Goal: Task Accomplishment & Management: Use online tool/utility

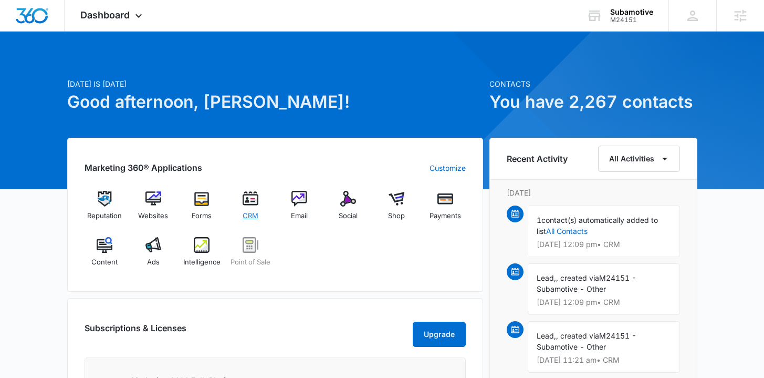
click at [247, 213] on span "CRM" at bounding box center [251, 216] width 16 height 11
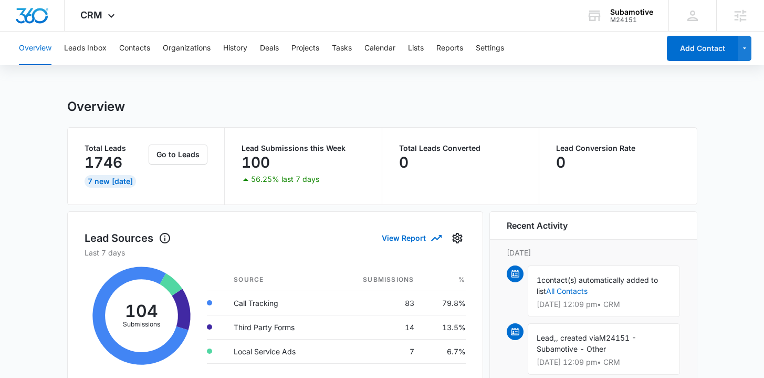
click at [108, 47] on div "Overview Leads Inbox Contacts Organizations History Deals Projects Tasks Calend…" at bounding box center [336, 49] width 647 height 34
click at [104, 49] on button "Leads Inbox" at bounding box center [85, 49] width 43 height 34
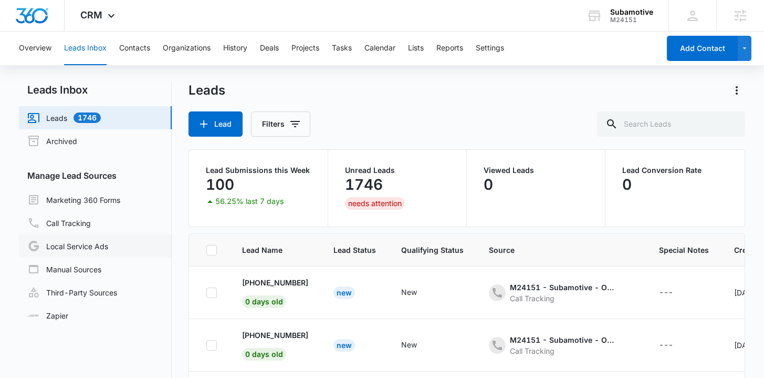
click at [83, 239] on link "Local Service Ads" at bounding box center [67, 245] width 81 height 13
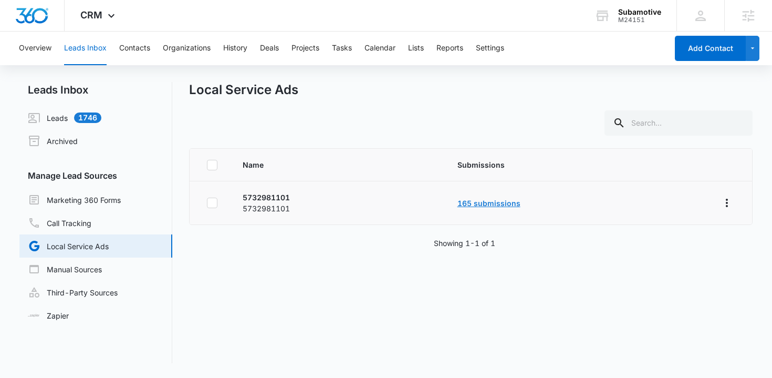
click at [494, 204] on link "165 submissions" at bounding box center [488, 203] width 63 height 9
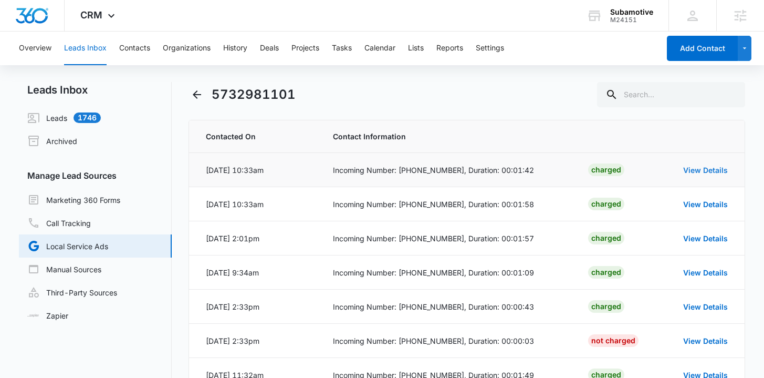
click at [711, 171] on link "View Details" at bounding box center [705, 169] width 45 height 9
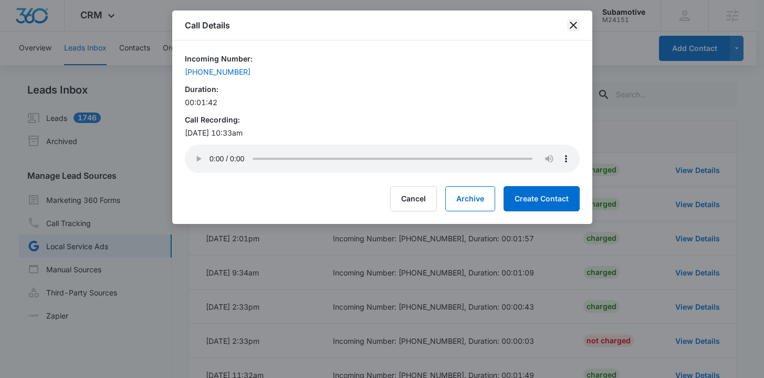
click at [575, 20] on icon "close" at bounding box center [573, 25] width 13 height 13
